Goal: Task Accomplishment & Management: Use online tool/utility

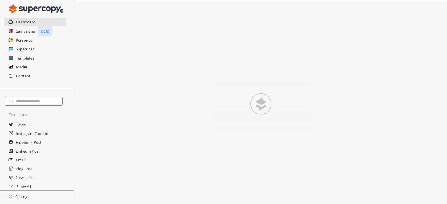
click at [19, 40] on h2 "Personas" at bounding box center [24, 40] width 16 height 9
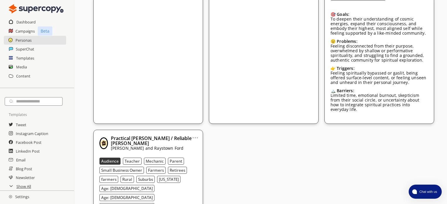
scroll to position [310, 0]
click at [196, 133] on link "..." at bounding box center [195, 135] width 6 height 5
click at [141, 146] on p "[PERSON_NAME] and Raystown Ford" at bounding box center [154, 148] width 86 height 5
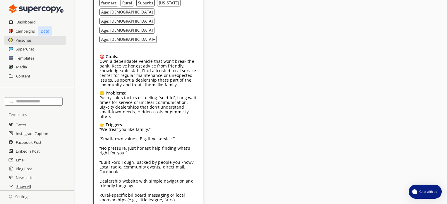
scroll to position [486, 0]
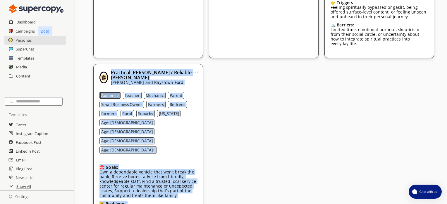
drag, startPoint x: 190, startPoint y: 117, endPoint x: 113, endPoint y: 20, distance: 123.9
click at [113, 70] on div "Practical [PERSON_NAME] / Reliable [PERSON_NAME] and Raystown Ford Audience Tea…" at bounding box center [149, 192] width 98 height 244
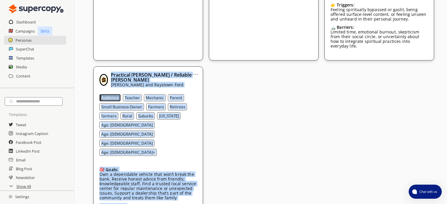
scroll to position [374, 0]
copy div "Loremipsu Dolor / Sitametc Adip Elitse Doei tem Incididu Utla Etdolore Magnaal …"
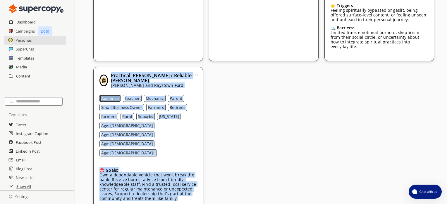
scroll to position [373, 0]
